Goal: Communication & Community: Participate in discussion

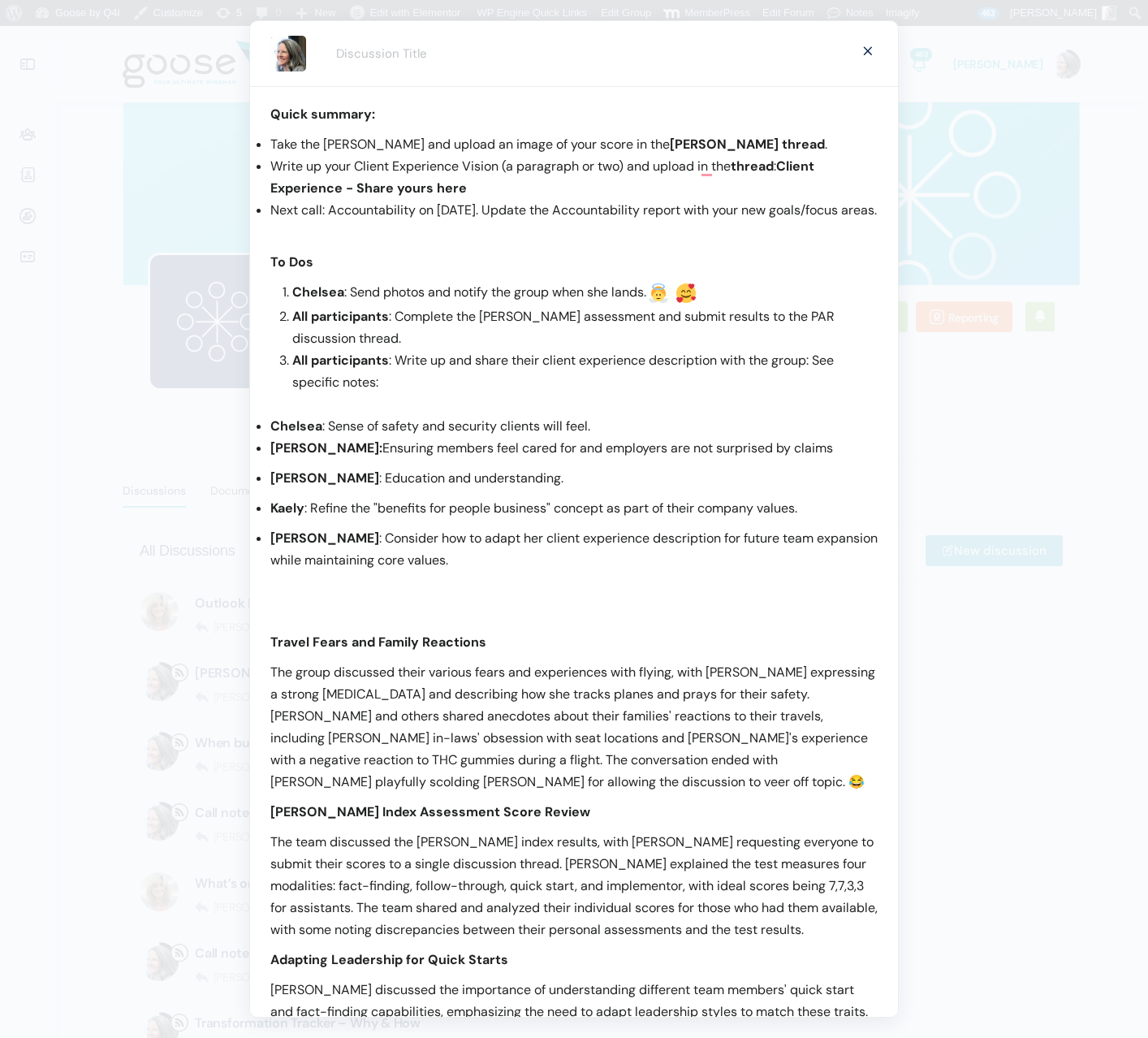
scroll to position [158, 0]
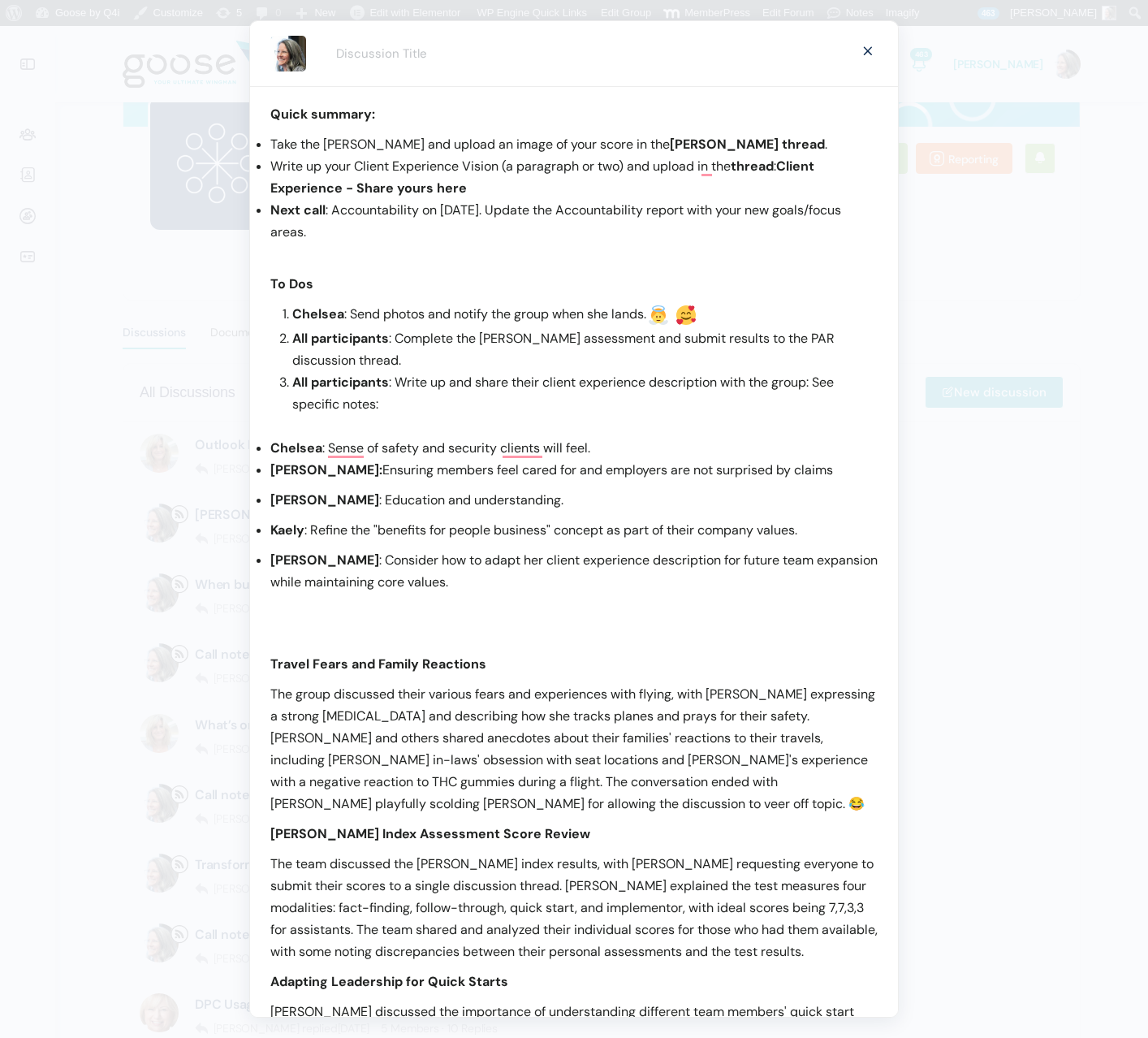
click at [401, 254] on p "To enrich screen reader interactions, please activate Accessibility in Grammarl…" at bounding box center [574, 254] width 607 height 22
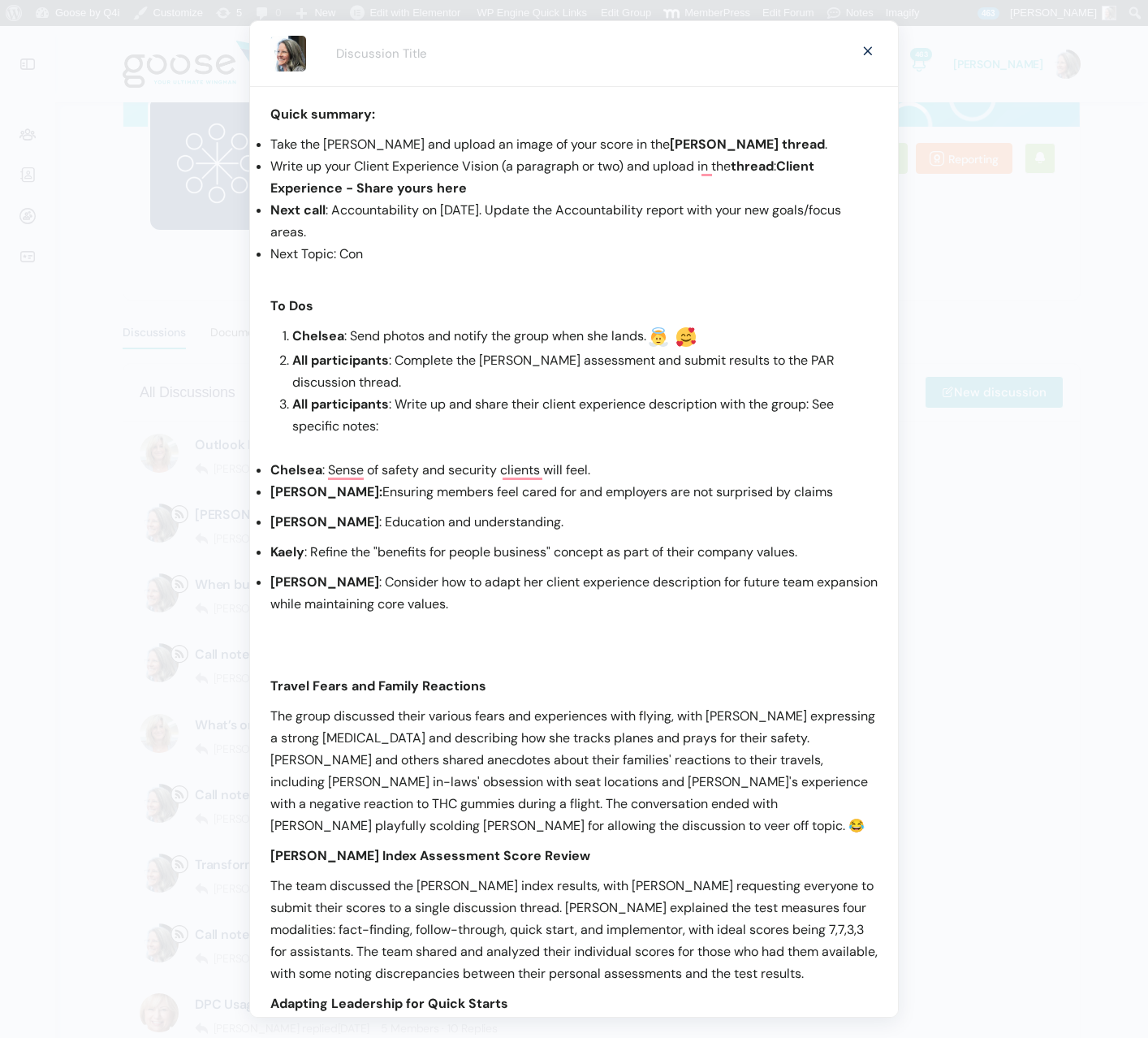
click at [352, 256] on li "Next Topic: Con" at bounding box center [574, 254] width 607 height 22
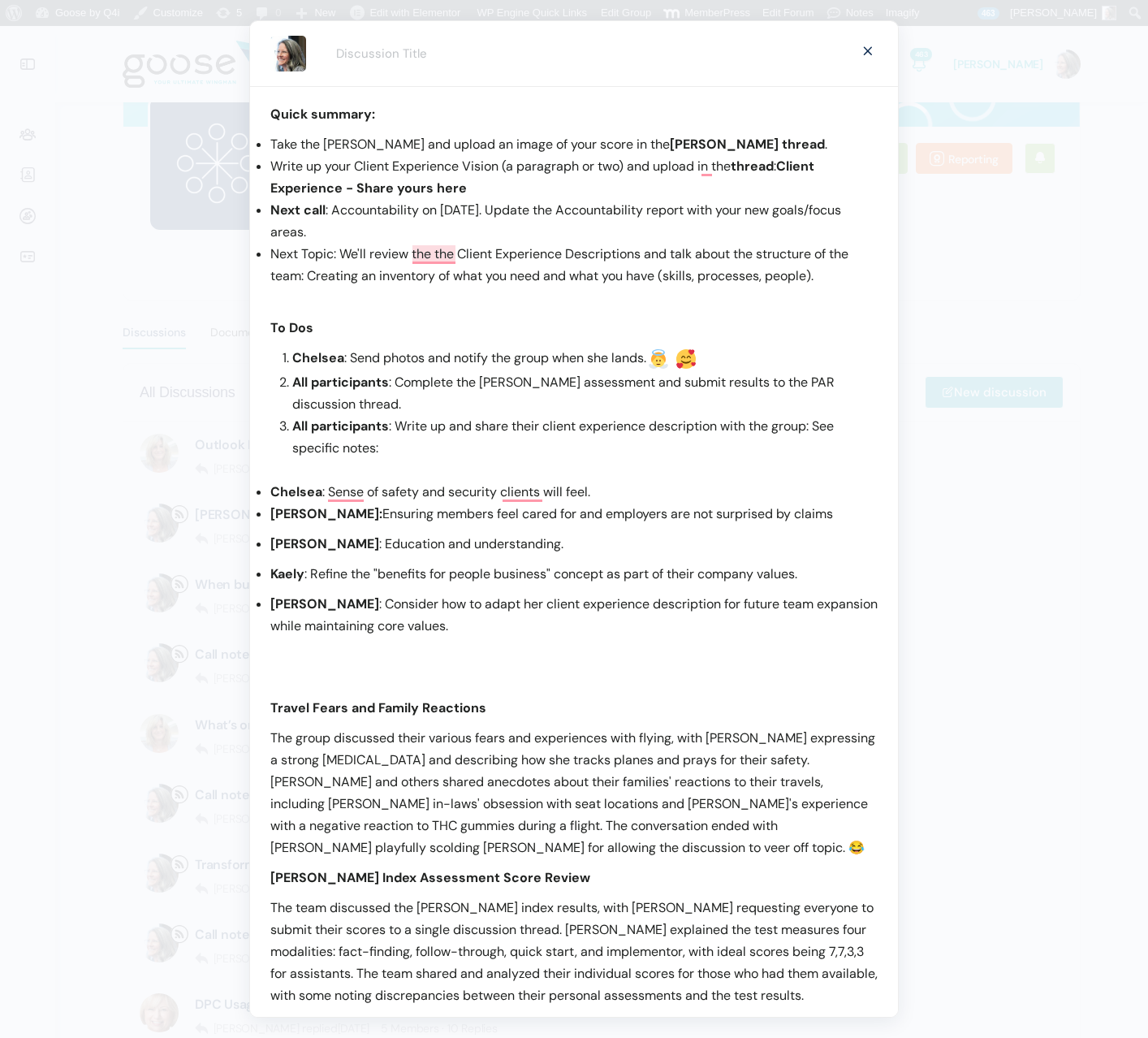
click at [274, 252] on li "Next Topic: We'll review the the Client Experience Descriptions and talk about …" at bounding box center [574, 264] width 607 height 44
drag, startPoint x: 274, startPoint y: 252, endPoint x: 310, endPoint y: 248, distance: 36.2
click at [310, 248] on li "Next Topic: We'll review the the Client Experience Descriptions and talk about …" at bounding box center [574, 264] width 607 height 44
click at [400, 255] on li "Next Topic : We'll review the the Client Experience Descriptions and talk about…" at bounding box center [574, 264] width 607 height 44
click at [280, 145] on li "Take the [PERSON_NAME] and upload an image of your score in the [PERSON_NAME] t…" at bounding box center [574, 144] width 607 height 22
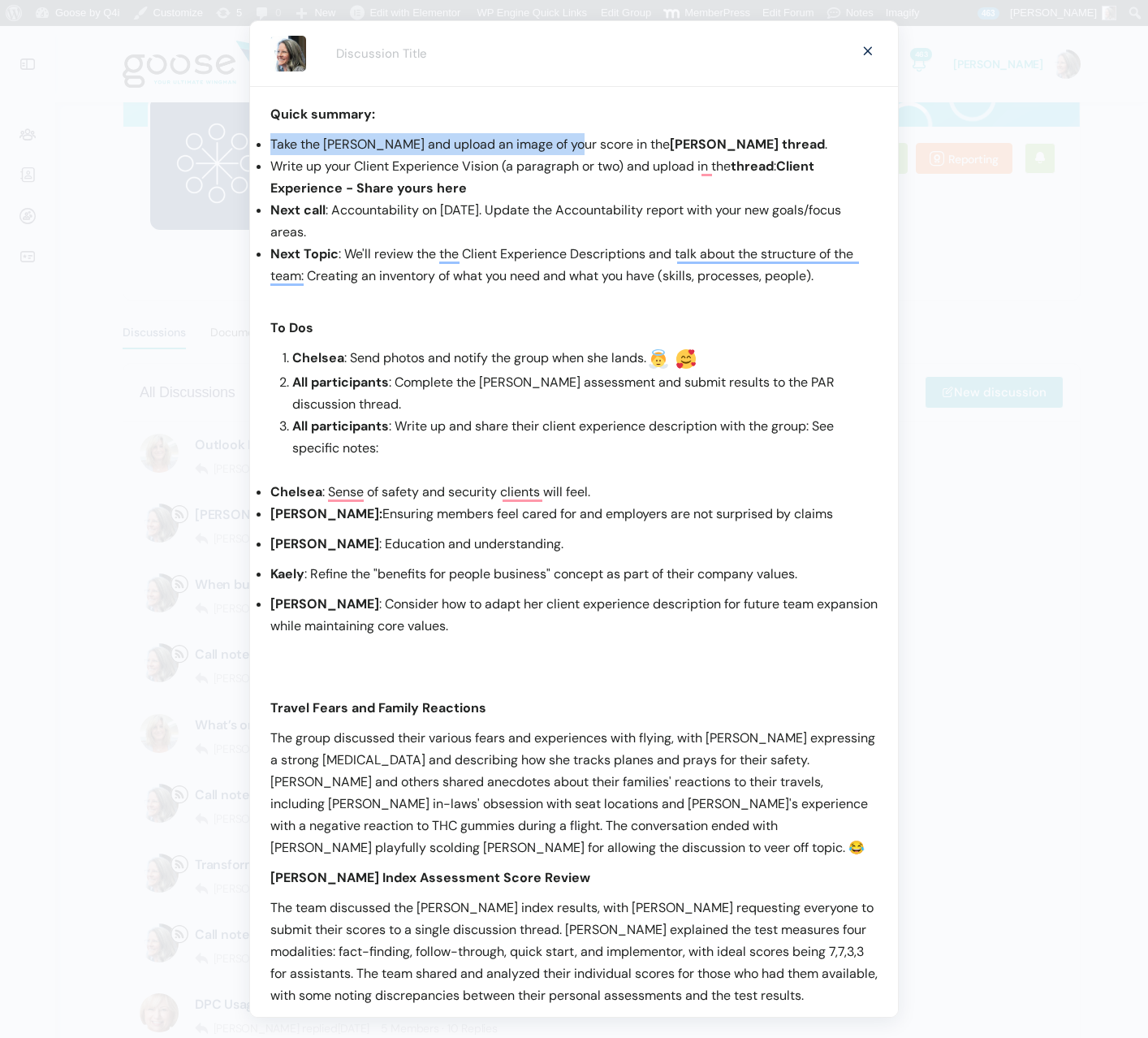
drag, startPoint x: 280, startPoint y: 145, endPoint x: 543, endPoint y: 142, distance: 263.0
click at [543, 142] on li "Take the [PERSON_NAME] and upload an image of your score in the [PERSON_NAME] t…" at bounding box center [574, 144] width 607 height 22
click at [280, 170] on li "Write up your Client Experience Vision (a paragraph or two) and upload in the t…" at bounding box center [574, 177] width 607 height 44
drag, startPoint x: 282, startPoint y: 170, endPoint x: 484, endPoint y: 165, distance: 202.1
click at [484, 165] on li "Write up your Client Experience Vision (a paragraph or two) and upload in the t…" at bounding box center [574, 177] width 607 height 44
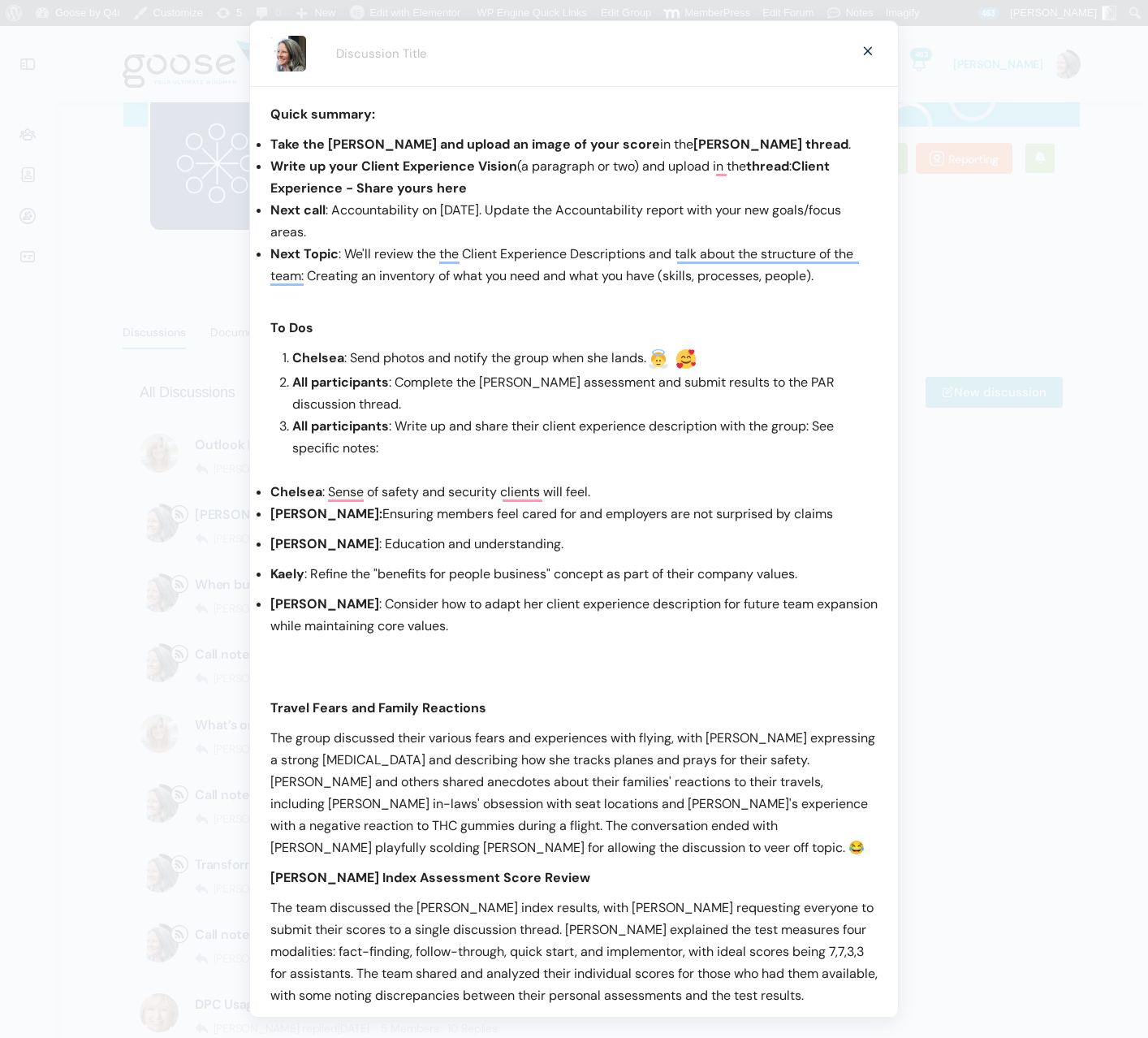
click at [546, 208] on li "Next call : Accountability on [DATE]. Update the Accountability report with you…" at bounding box center [574, 220] width 607 height 44
drag, startPoint x: 546, startPoint y: 208, endPoint x: 695, endPoint y: 211, distance: 149.0
click at [696, 211] on li "Next call : Accountability on [DATE]. Update the Accountability report with you…" at bounding box center [574, 220] width 607 height 44
drag, startPoint x: 648, startPoint y: 257, endPoint x: 660, endPoint y: 269, distance: 17.0
click at [648, 257] on li "Next Topic : We'll review the the Client Experience Descriptions and talk about…" at bounding box center [574, 264] width 607 height 44
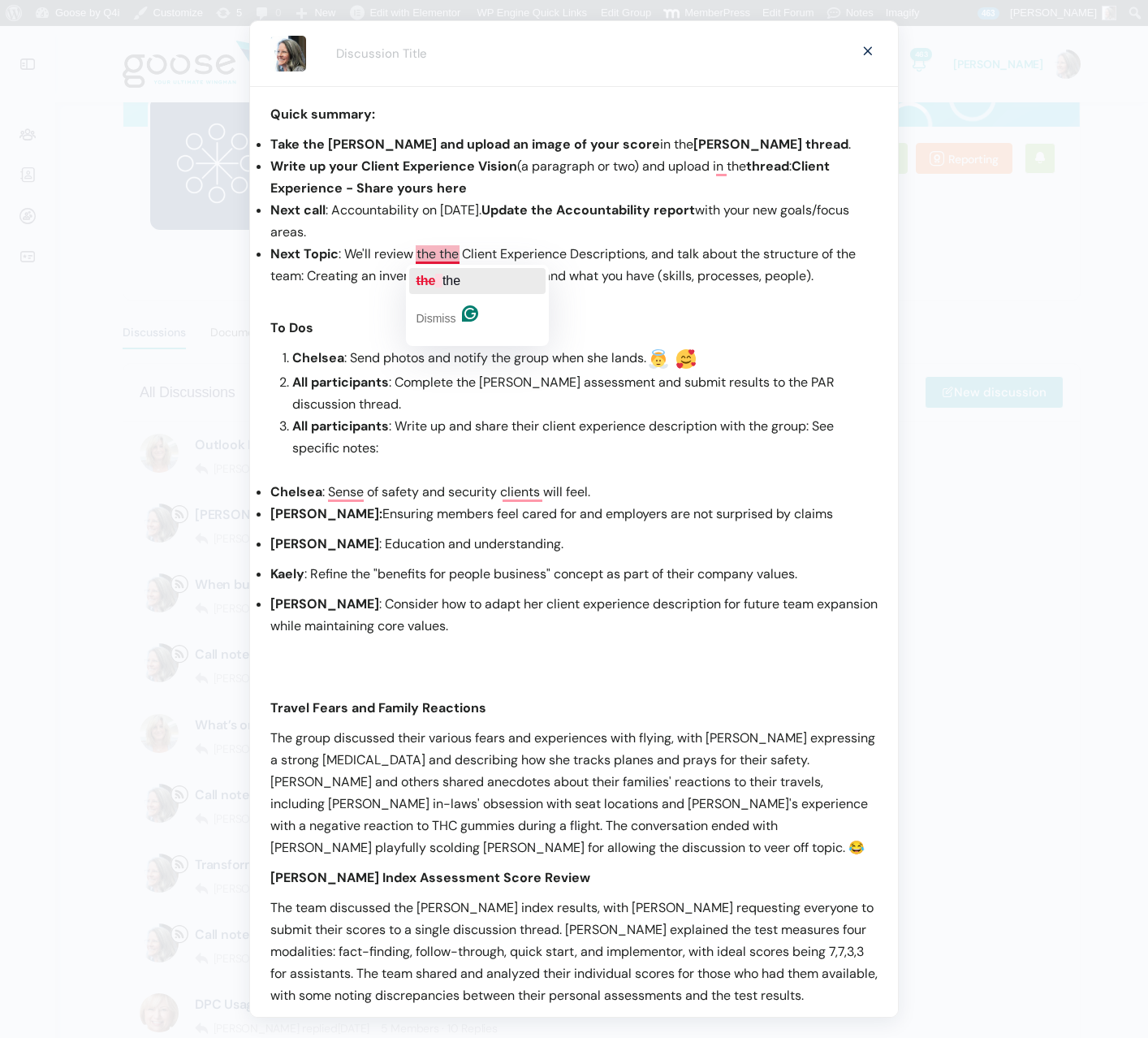
click at [435, 282] on span "the" at bounding box center [426, 280] width 20 height 14
click at [748, 252] on li "Next Topic : We'll review the Client Experience Descriptions, and talk about th…" at bounding box center [574, 264] width 607 height 44
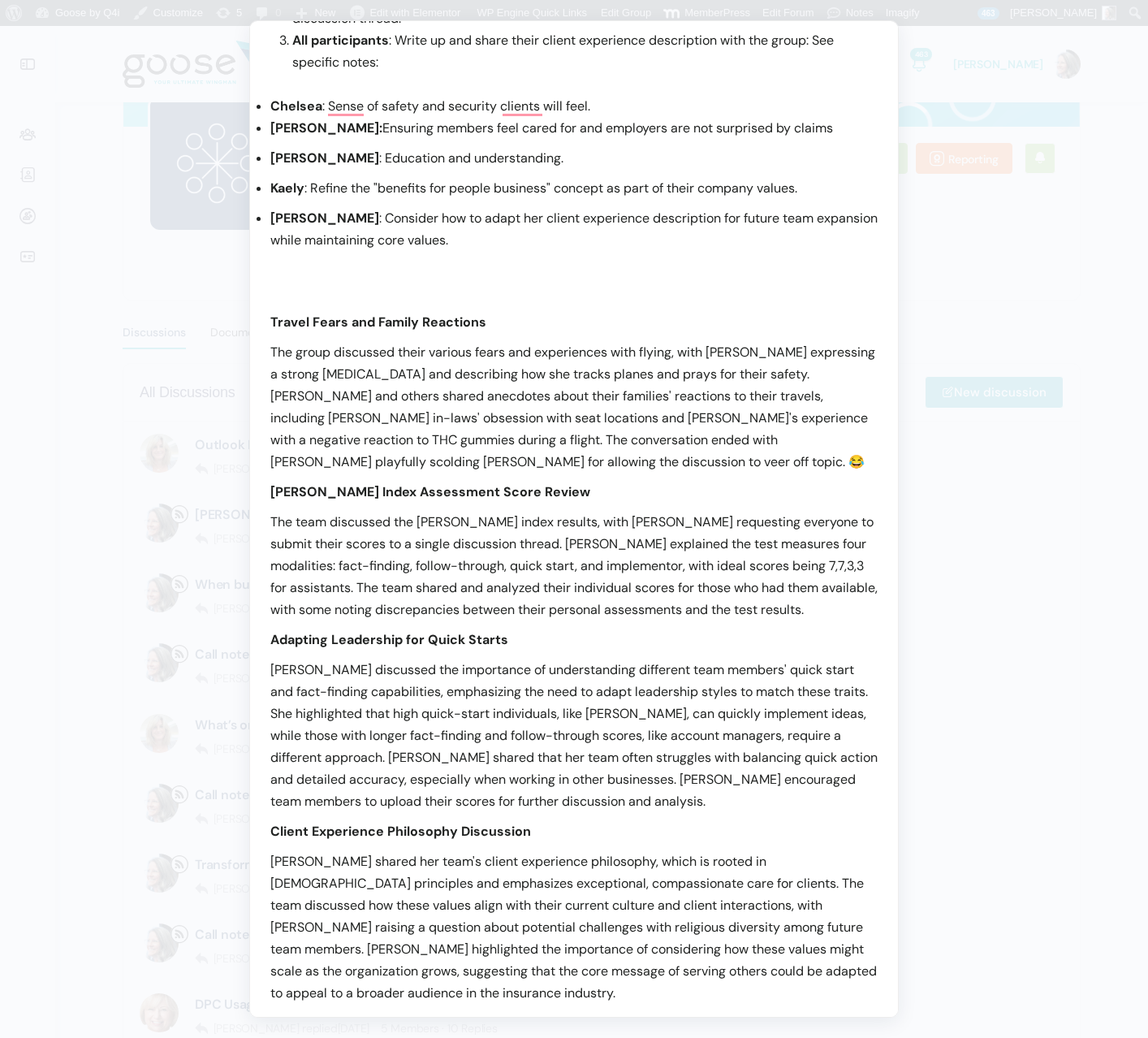
scroll to position [0, 0]
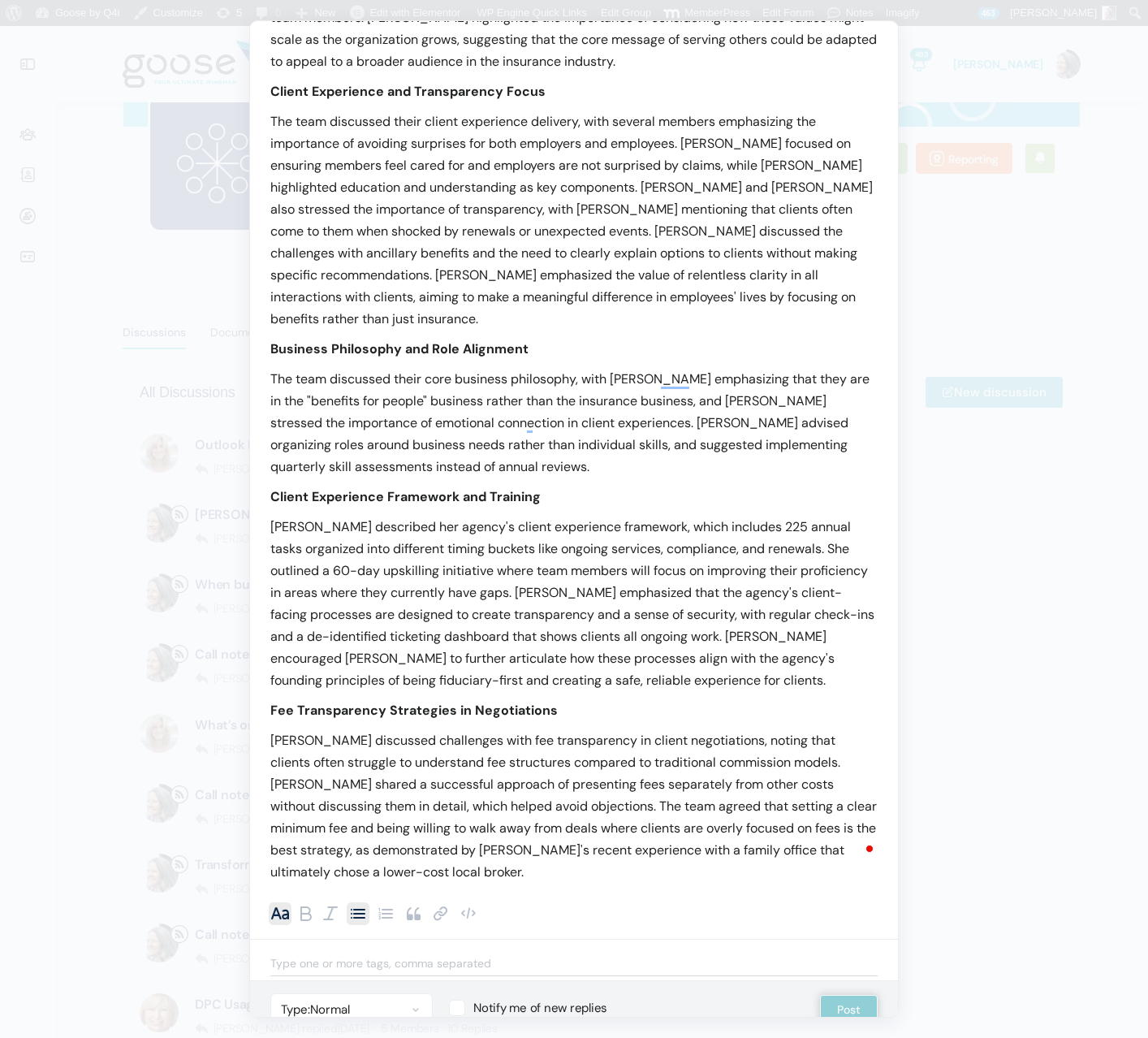
click at [462, 1000] on label "Notify me of new replies" at bounding box center [618, 1008] width 338 height 17
click at [460, 1000] on input "Notify me of new replies" at bounding box center [454, 1005] width 11 height 11
checkbox input "true"
click at [706, 815] on p "[PERSON_NAME] discussed challenges with fee transparency in client negotiations…" at bounding box center [574, 806] width 607 height 153
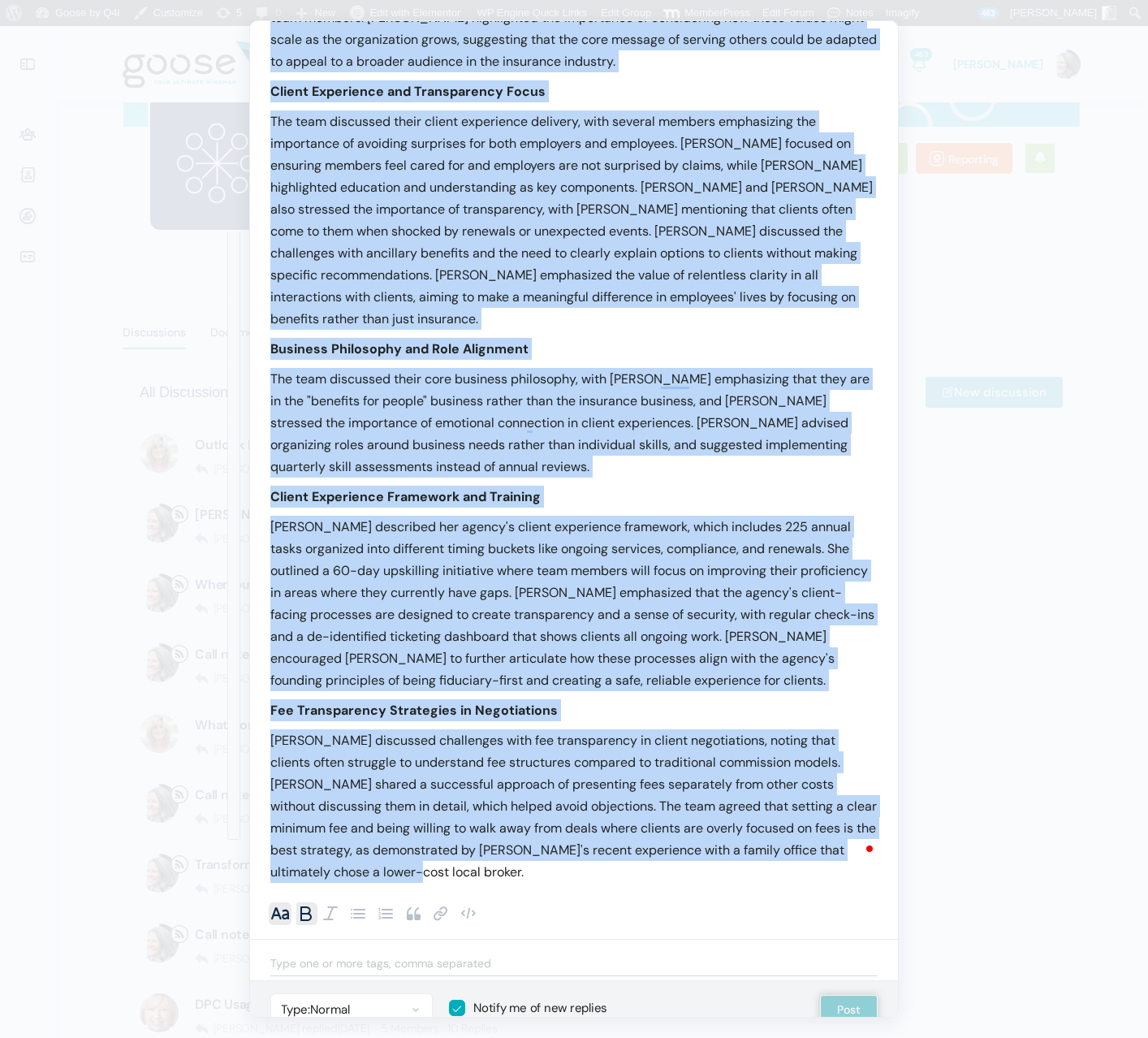
copy div "Lorem ipsumdo: Sita con Adipi eli seddoe te incid ut labo etdol ma ali Enima mi…"
click at [524, 823] on p "[PERSON_NAME] discussed challenges with fee transparency in client negotiations…" at bounding box center [574, 806] width 607 height 153
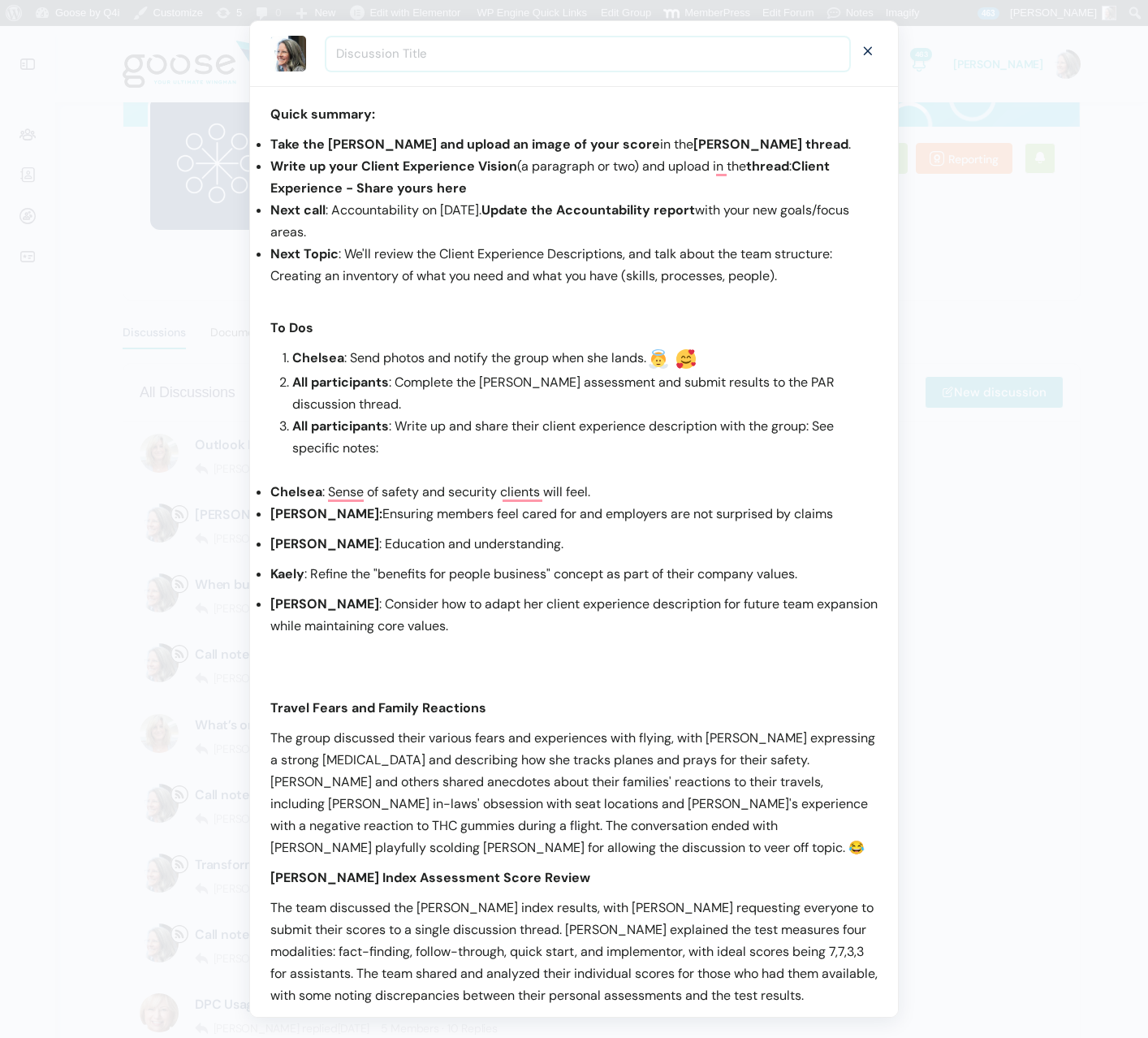
click at [380, 63] on input "Discussion Title" at bounding box center [588, 54] width 523 height 33
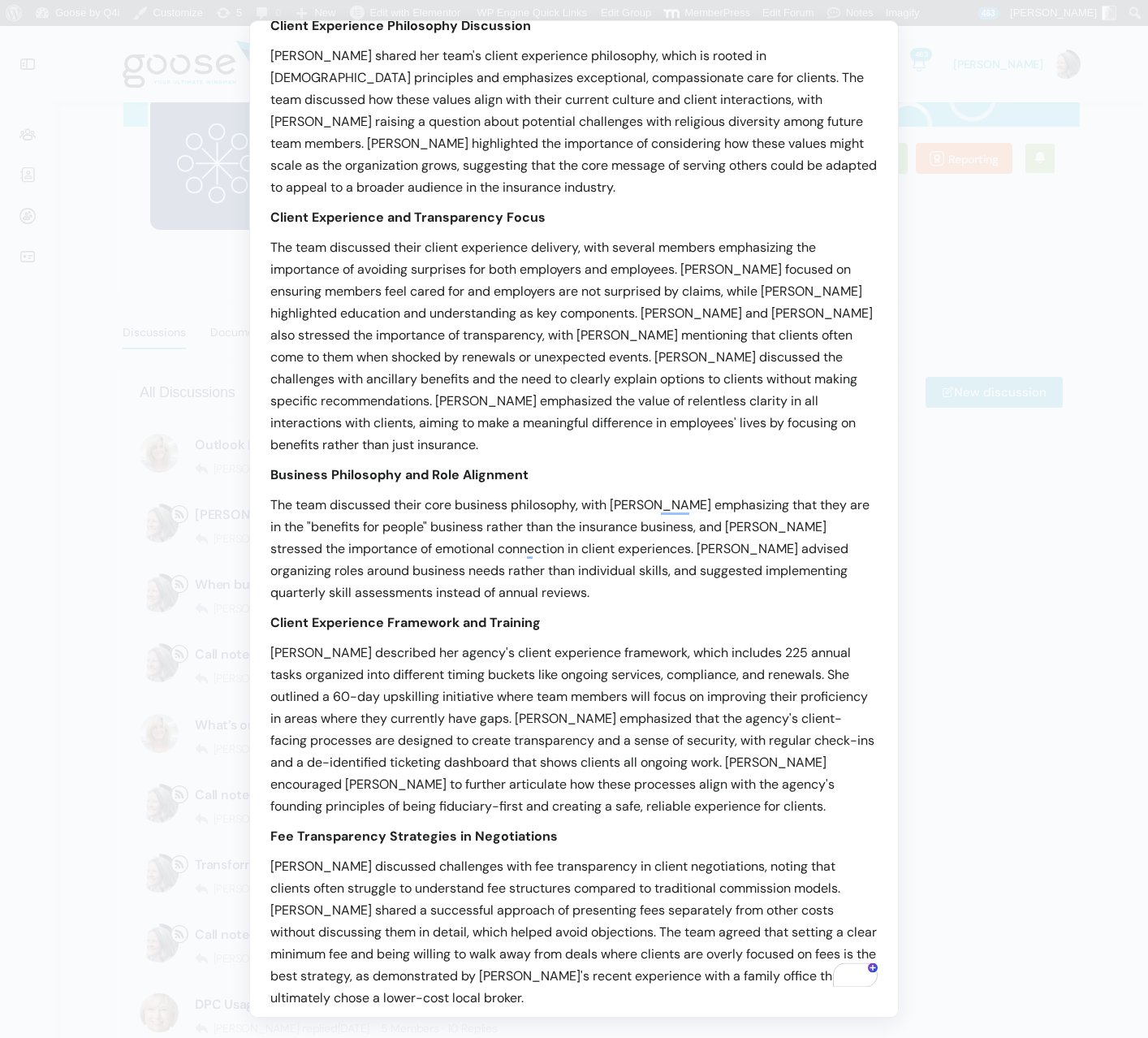
scroll to position [1317, 0]
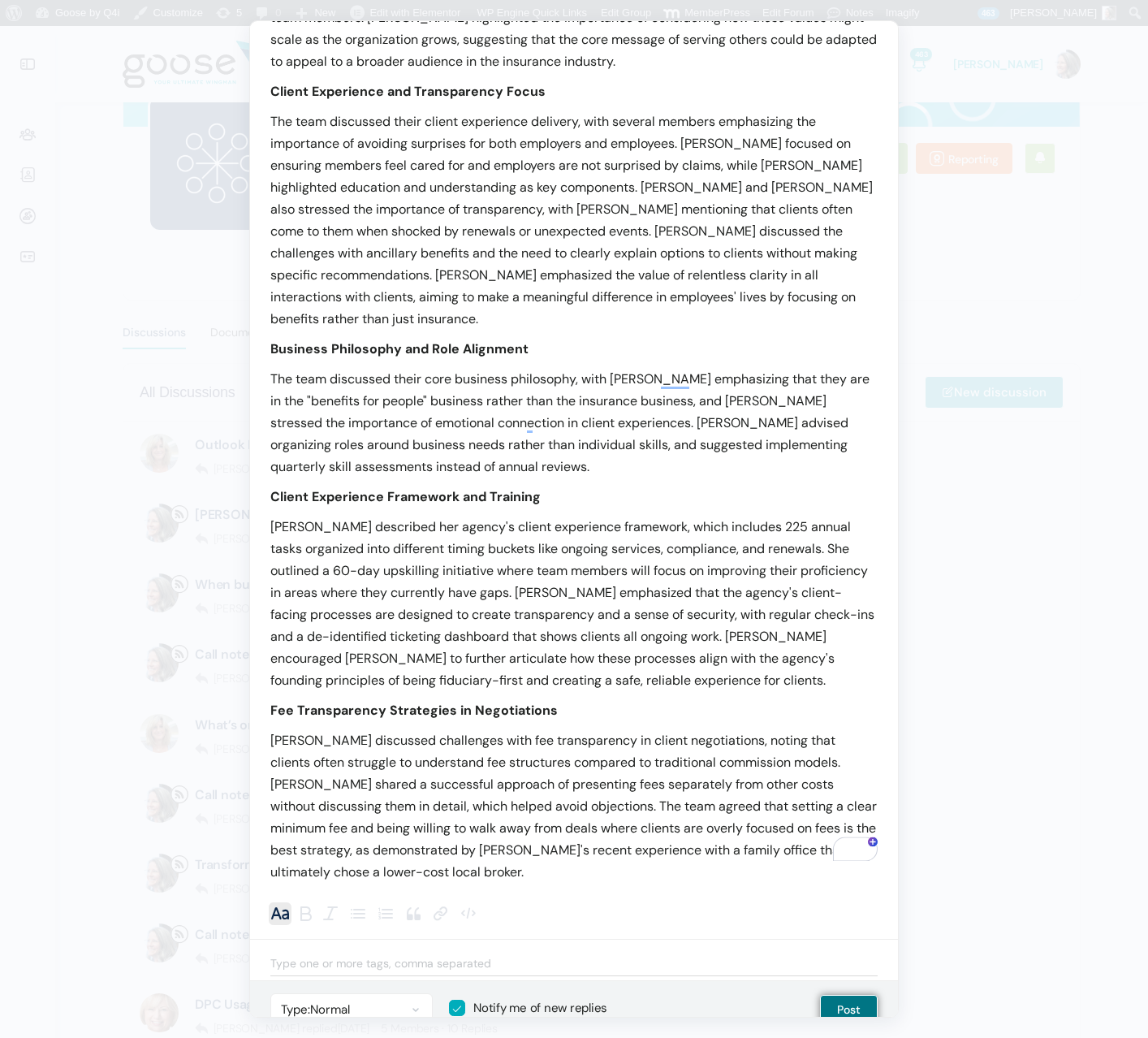
type input "Call notes - Topical Discussion [DATE]"
click at [851, 995] on button "Post" at bounding box center [848, 1009] width 58 height 29
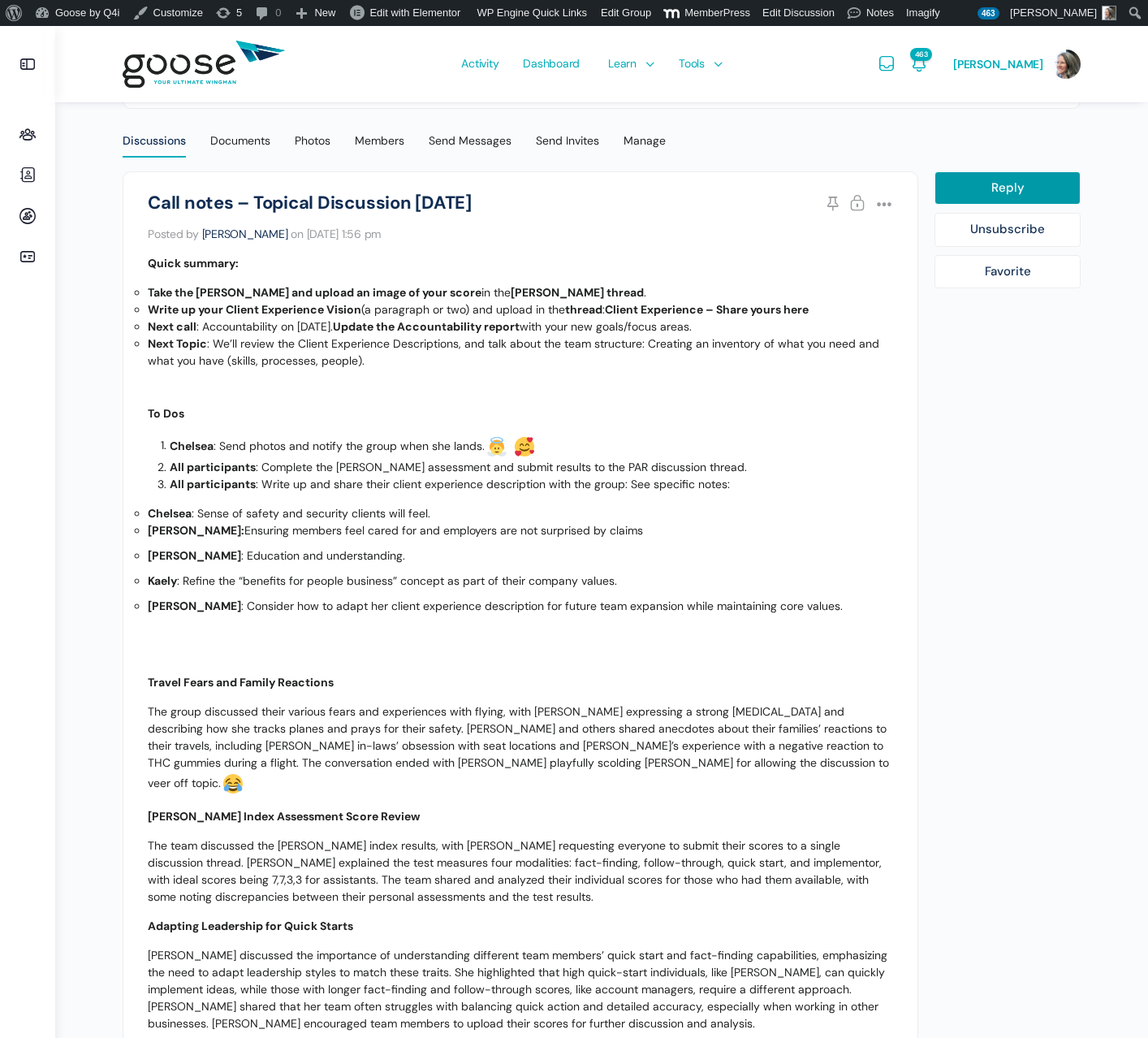
scroll to position [352, 0]
